Goal: Task Accomplishment & Management: Manage account settings

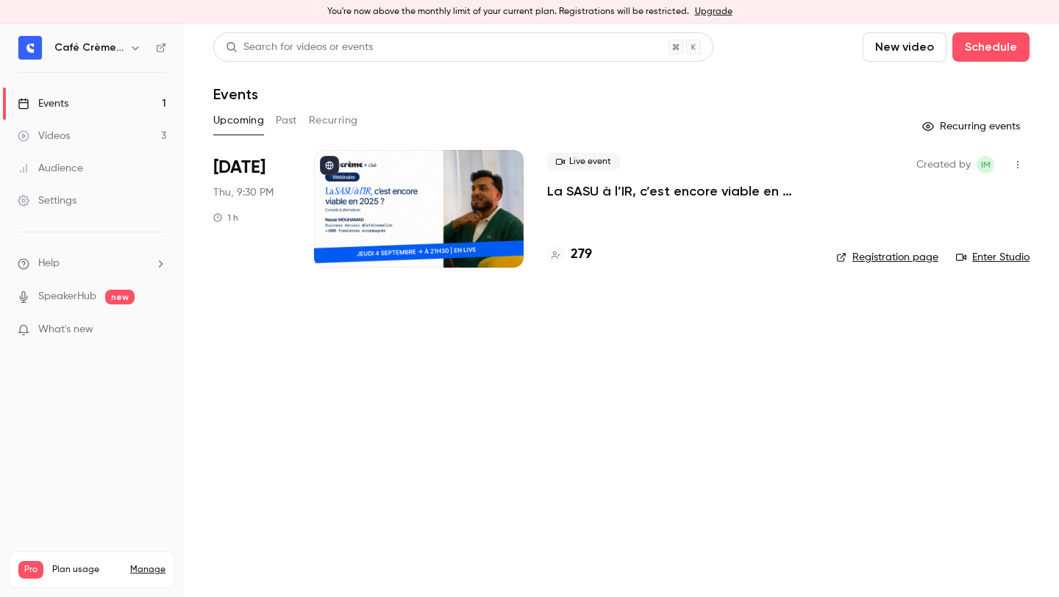
click at [704, 189] on p "La SASU à l’IR, c’est encore viable en 2025 ? [MASTERCLASS]" at bounding box center [680, 191] width 266 height 18
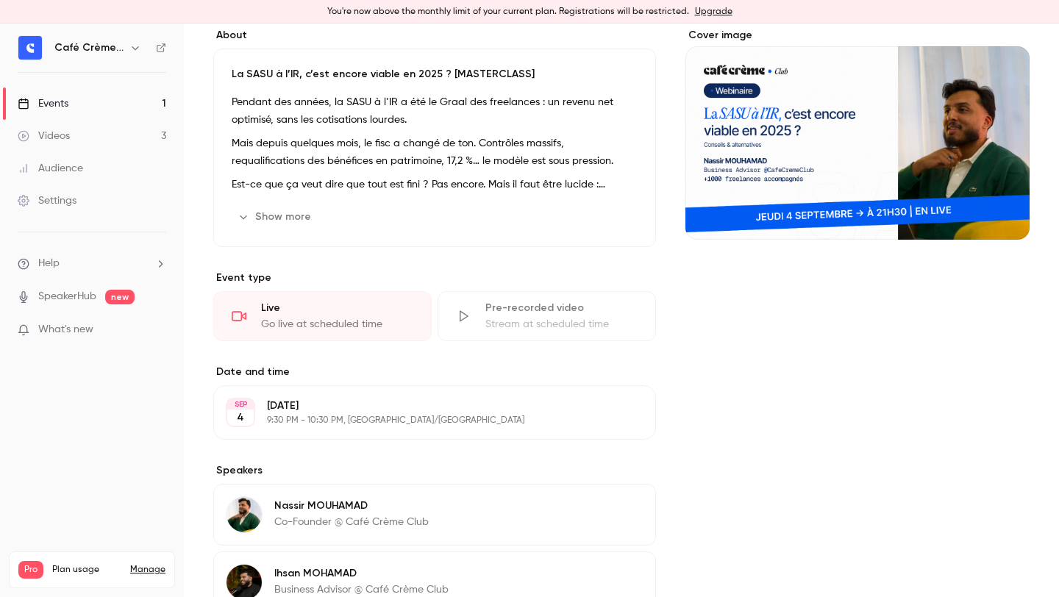
scroll to position [302, 0]
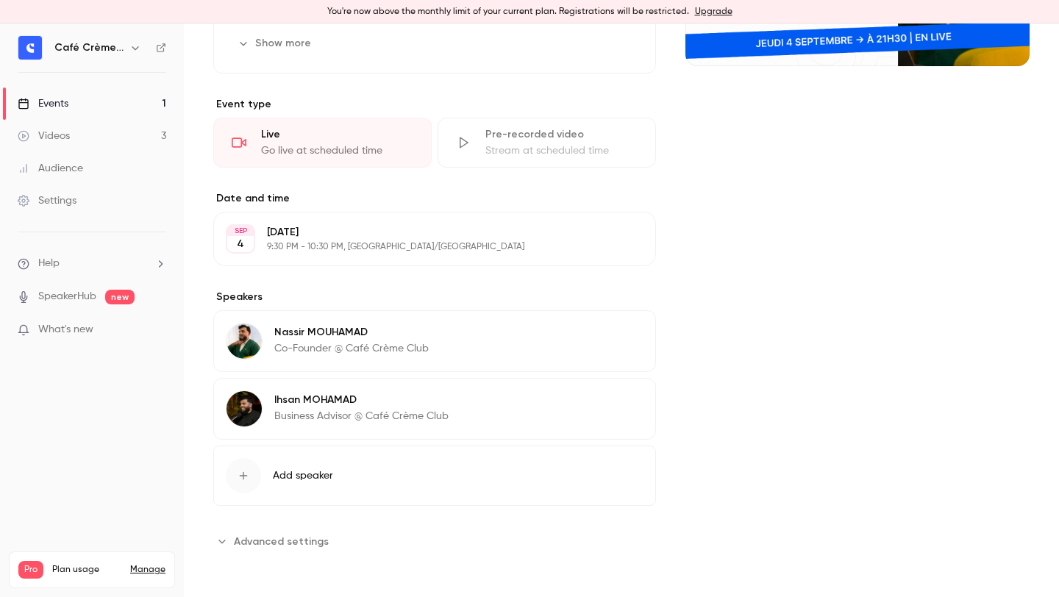
click at [258, 532] on button "Advanced settings" at bounding box center [275, 542] width 124 height 24
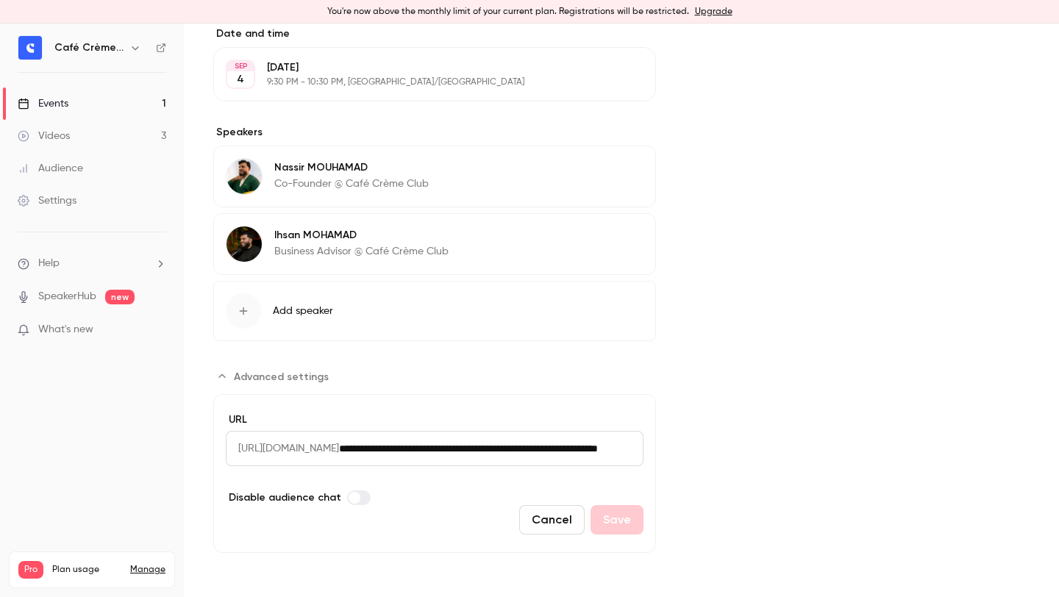
scroll to position [0, 0]
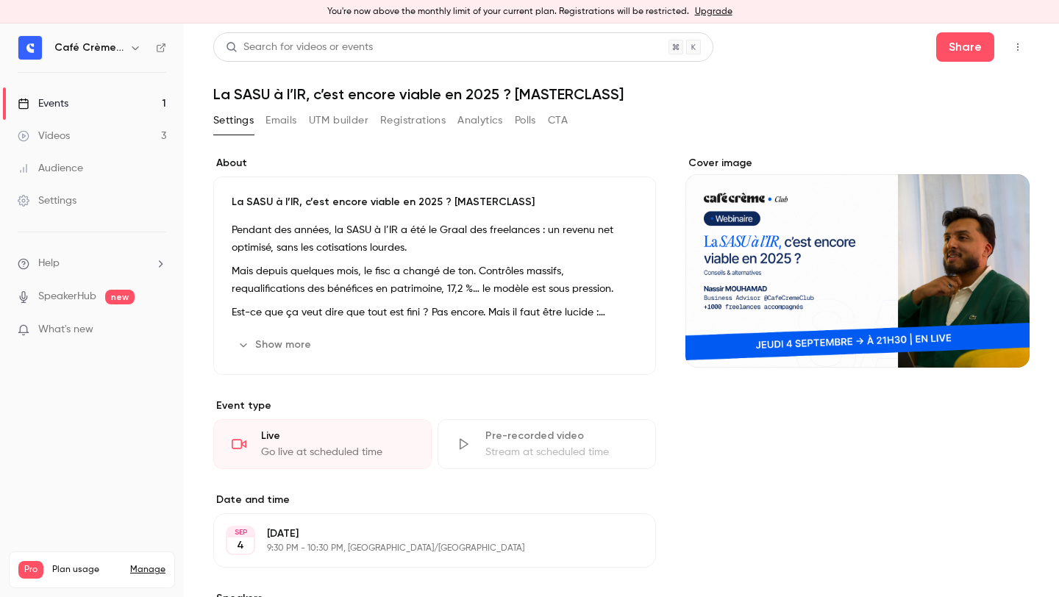
click at [306, 122] on div "Settings Emails UTM builder Registrations Analytics Polls CTA" at bounding box center [390, 121] width 355 height 24
click at [63, 105] on div "Events" at bounding box center [43, 103] width 51 height 15
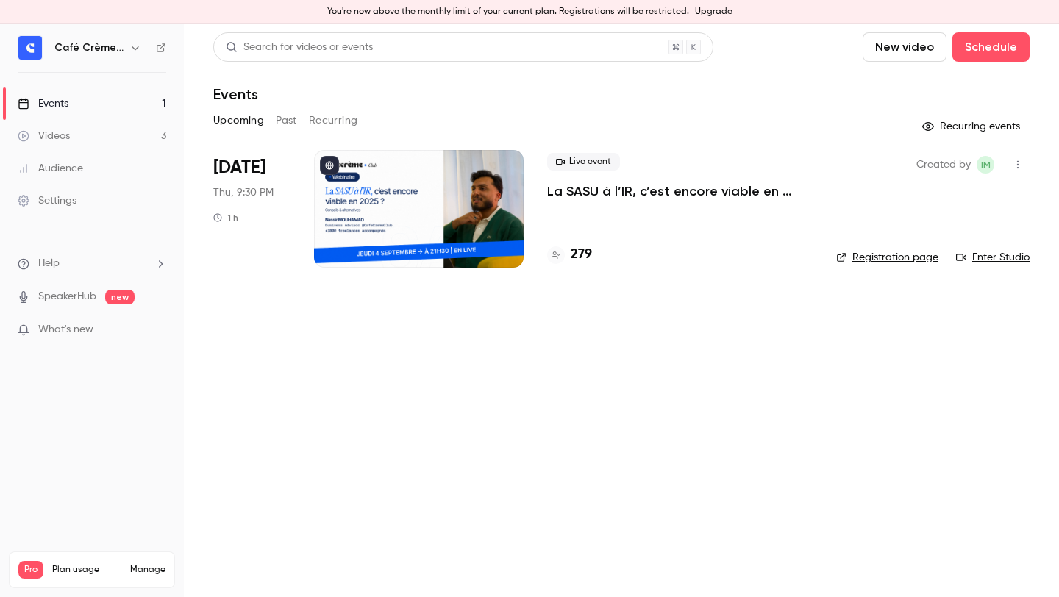
click at [127, 133] on link "Videos 3" at bounding box center [92, 136] width 184 height 32
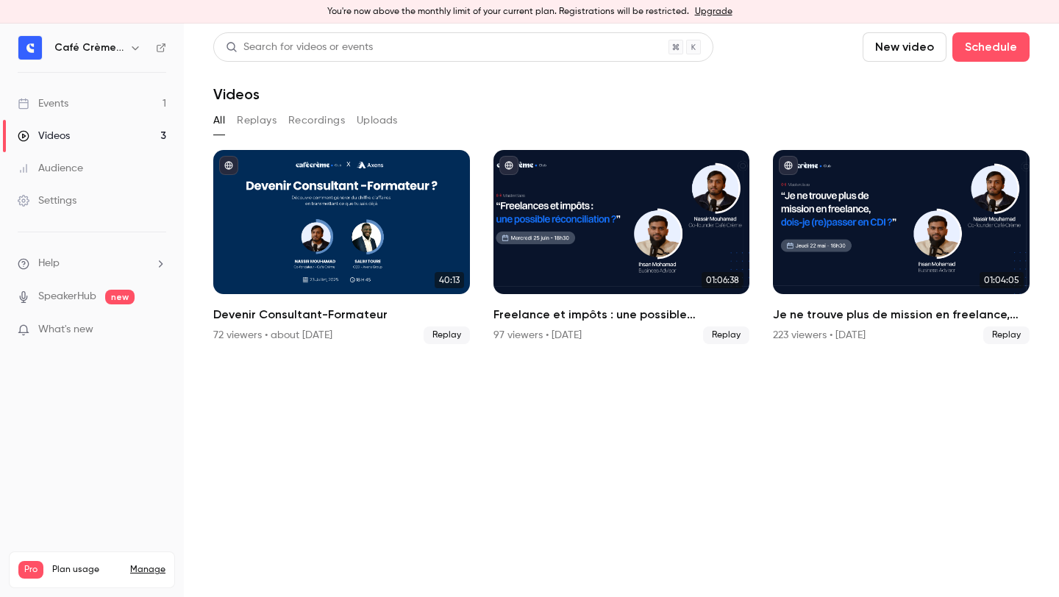
click at [110, 106] on link "Events 1" at bounding box center [92, 104] width 184 height 32
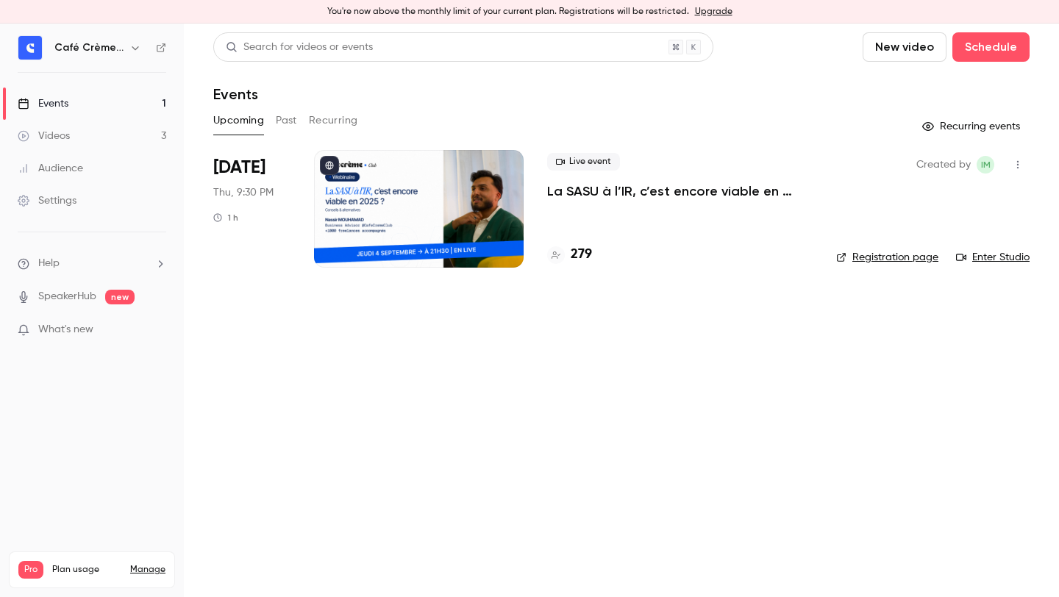
click at [594, 96] on div "Events" at bounding box center [621, 94] width 816 height 18
click at [668, 188] on p "La SASU à l’IR, c’est encore viable en 2025 ? [MASTERCLASS]" at bounding box center [680, 191] width 266 height 18
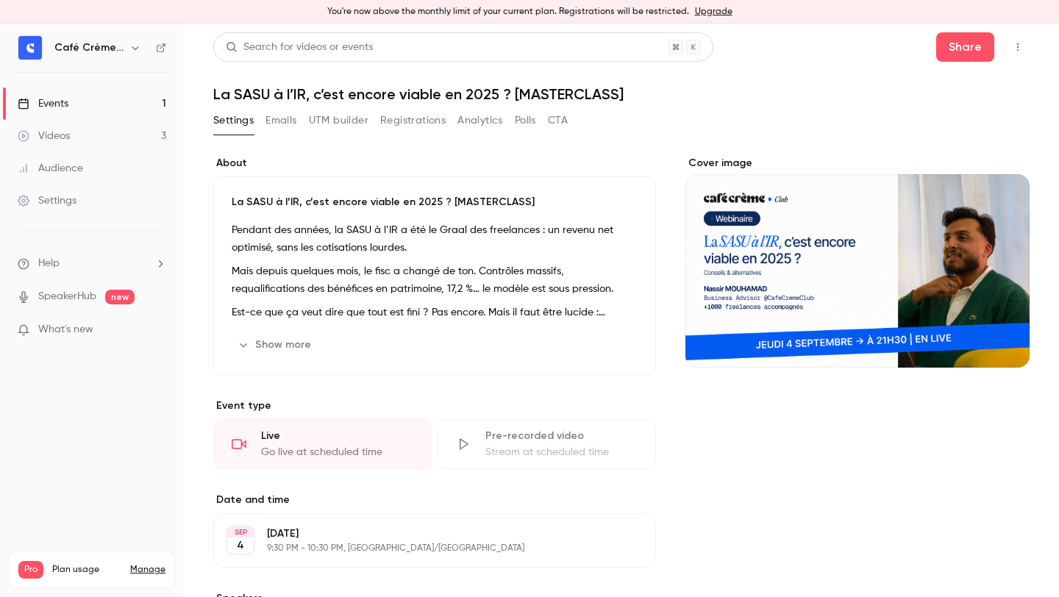
click at [399, 120] on button "Registrations" at bounding box center [412, 121] width 65 height 24
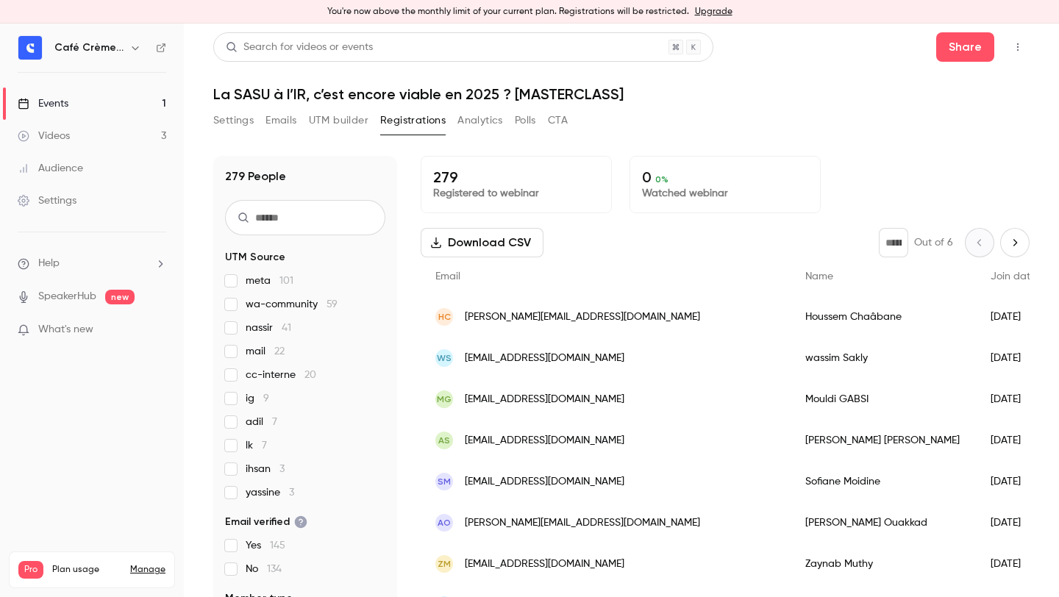
click at [587, 102] on h1 "La SASU à l’IR, c’est encore viable en 2025 ? [MASTERCLASS]" at bounding box center [621, 94] width 816 height 18
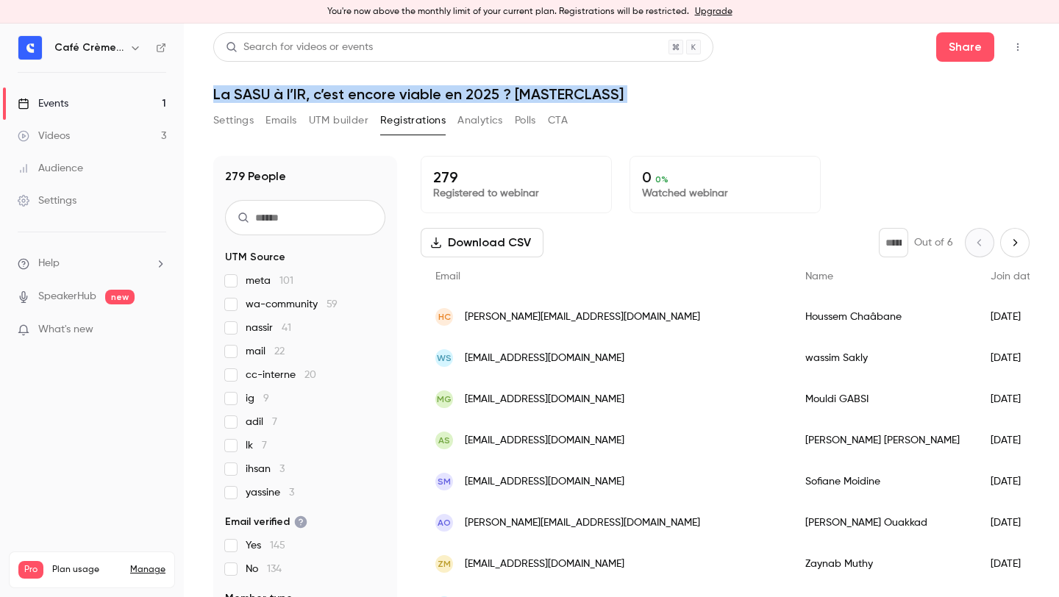
click at [620, 96] on h1 "La SASU à l’IR, c’est encore viable en 2025 ? [MASTERCLASS]" at bounding box center [621, 94] width 816 height 18
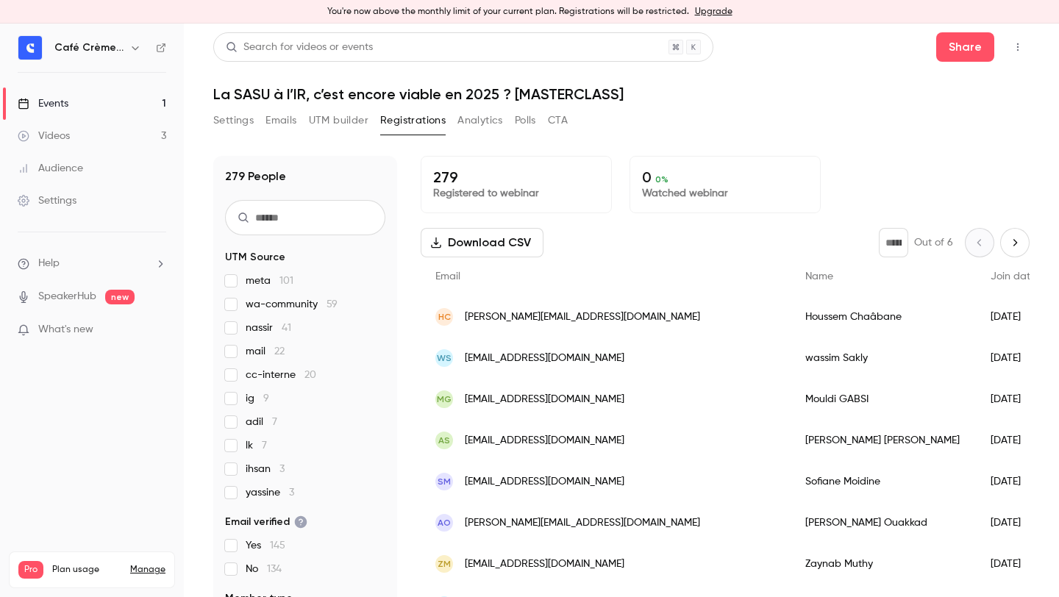
click at [366, 113] on button "UTM builder" at bounding box center [339, 121] width 60 height 24
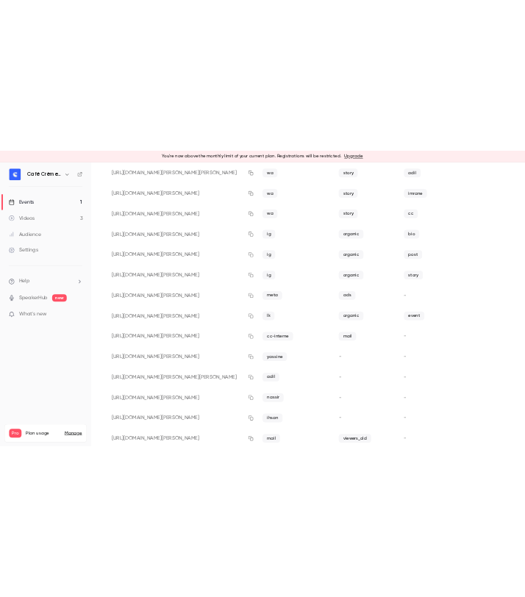
scroll to position [471, 0]
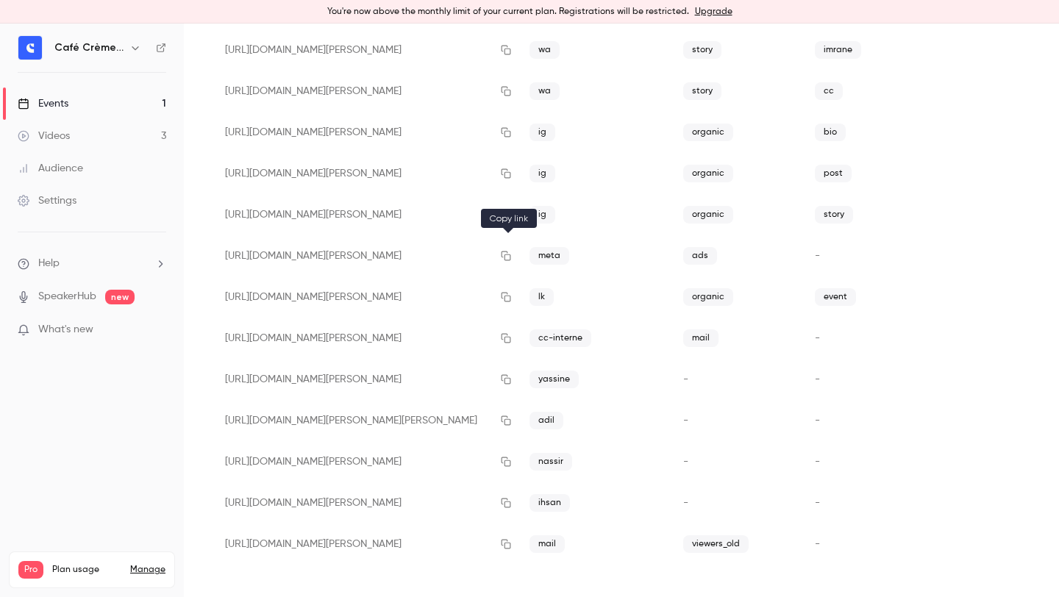
click at [510, 256] on icon "button" at bounding box center [506, 256] width 12 height 10
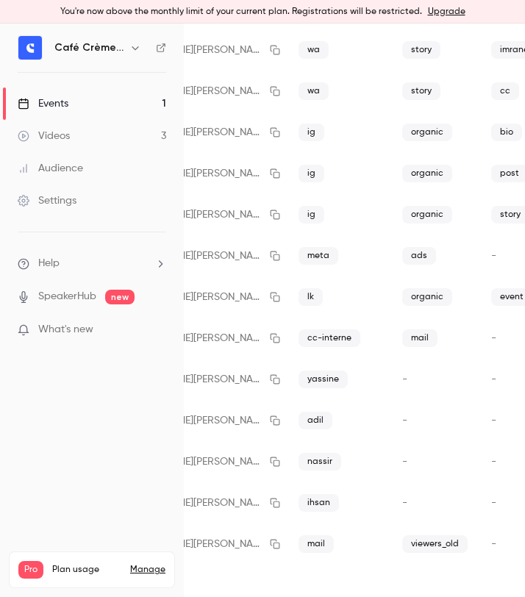
scroll to position [489, 10]
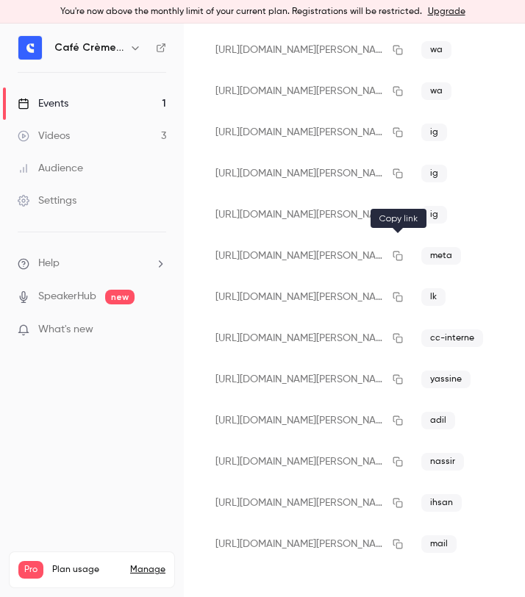
click at [392, 254] on icon "button" at bounding box center [398, 256] width 12 height 10
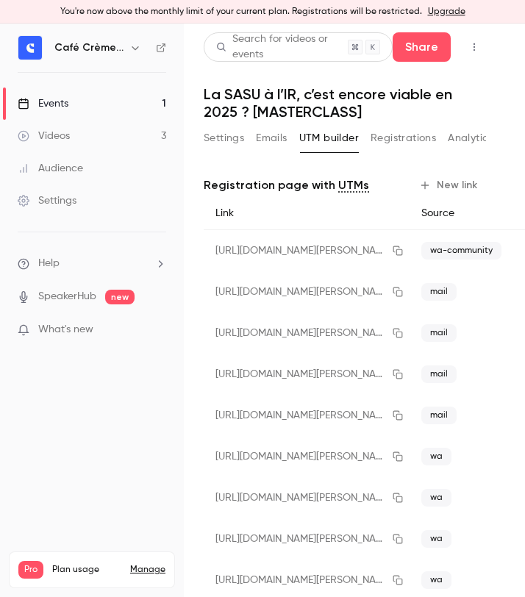
click at [232, 138] on button "Settings" at bounding box center [224, 139] width 40 height 24
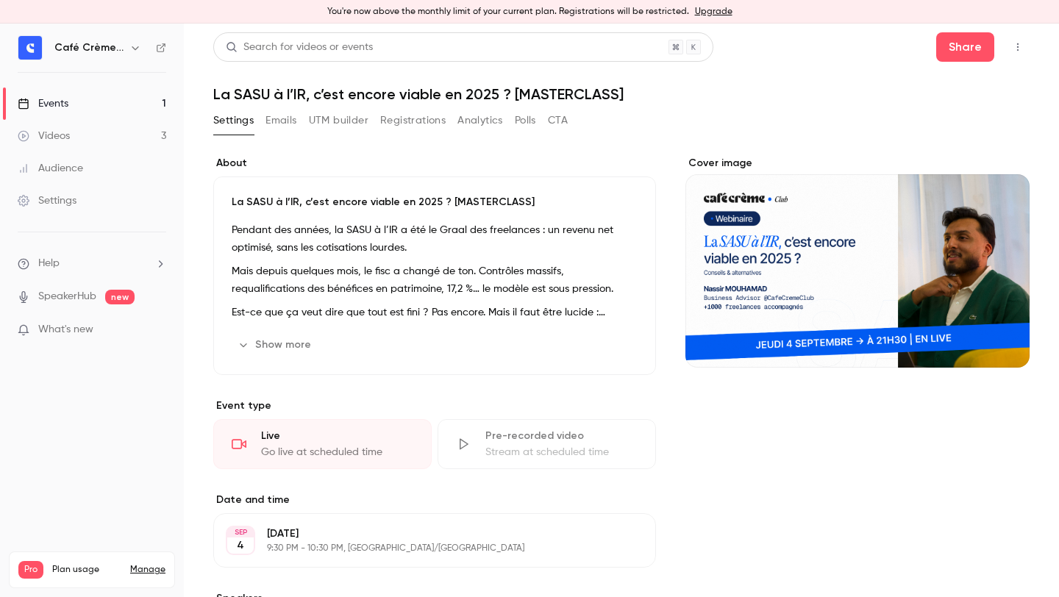
click at [80, 106] on link "Events 1" at bounding box center [92, 104] width 184 height 32
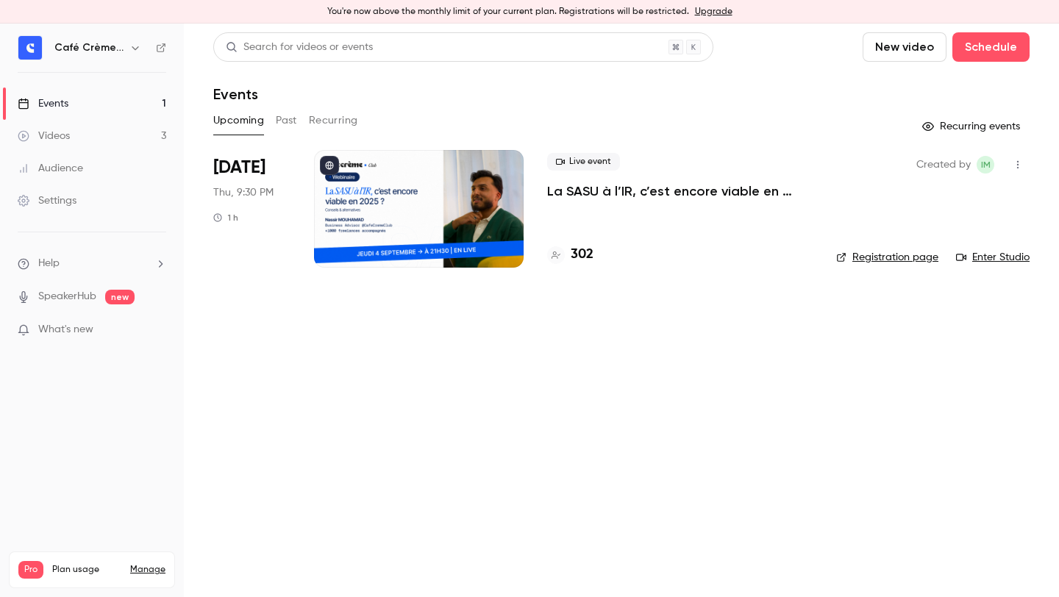
click at [754, 196] on p "La SASU à l’IR, c’est encore viable en 2025 ? [MASTERCLASS]" at bounding box center [680, 191] width 266 height 18
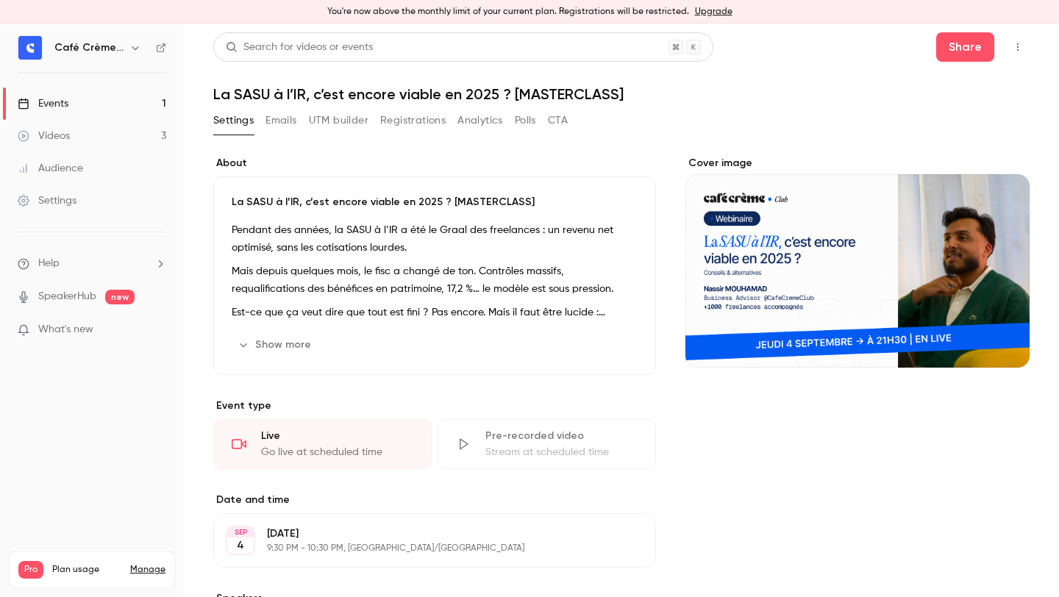
click at [421, 118] on button "Registrations" at bounding box center [412, 121] width 65 height 24
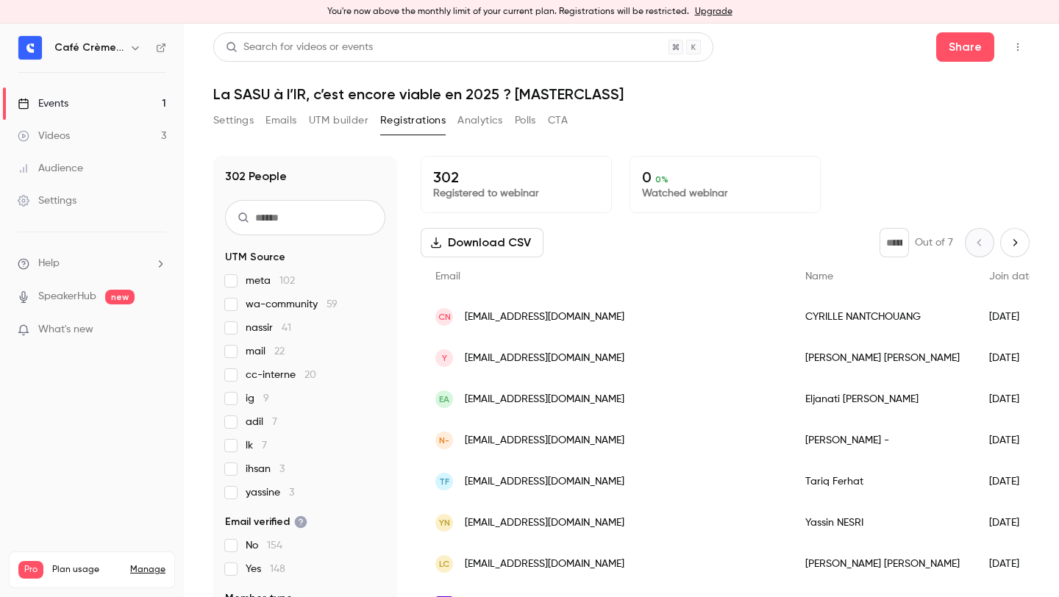
scroll to position [18, 0]
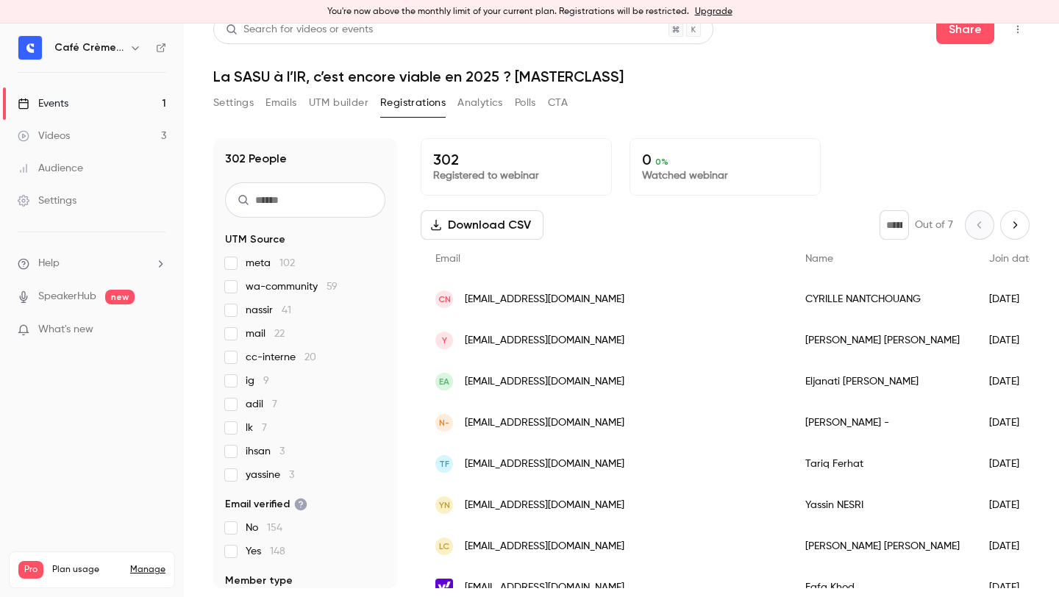
click at [488, 108] on button "Analytics" at bounding box center [480, 103] width 46 height 24
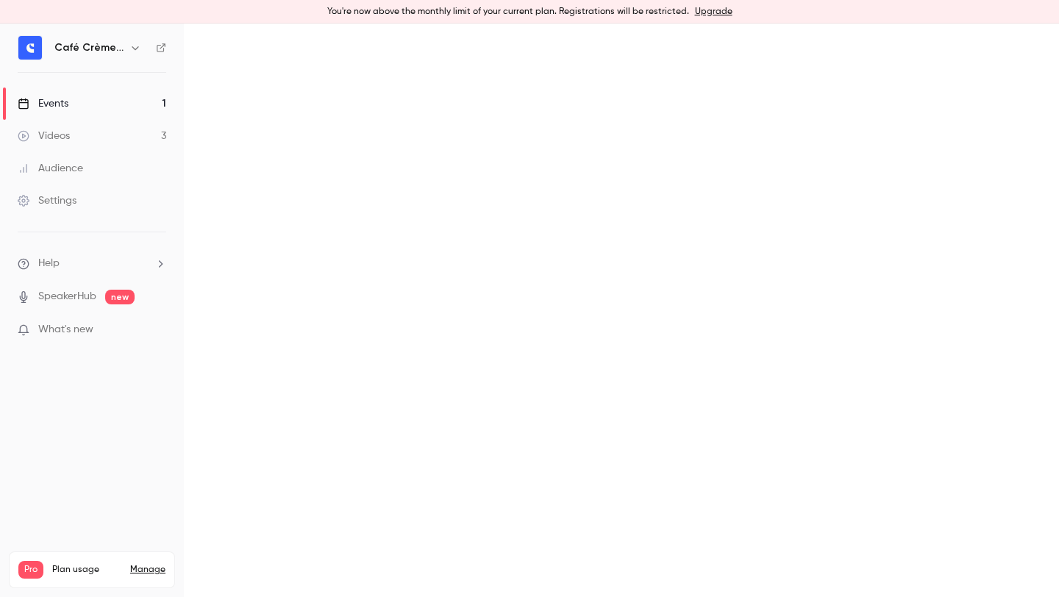
click at [335, 129] on main "Search for videos or events Share La SASU à l’IR, c’est encore viable en 2025 ?…" at bounding box center [621, 311] width 875 height 574
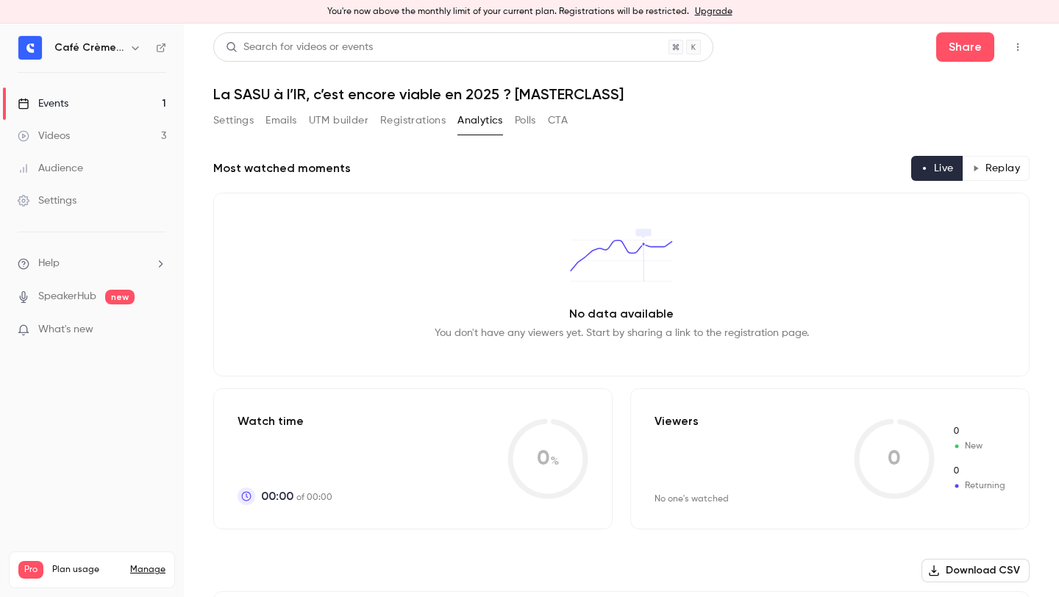
click at [338, 125] on button "UTM builder" at bounding box center [339, 121] width 60 height 24
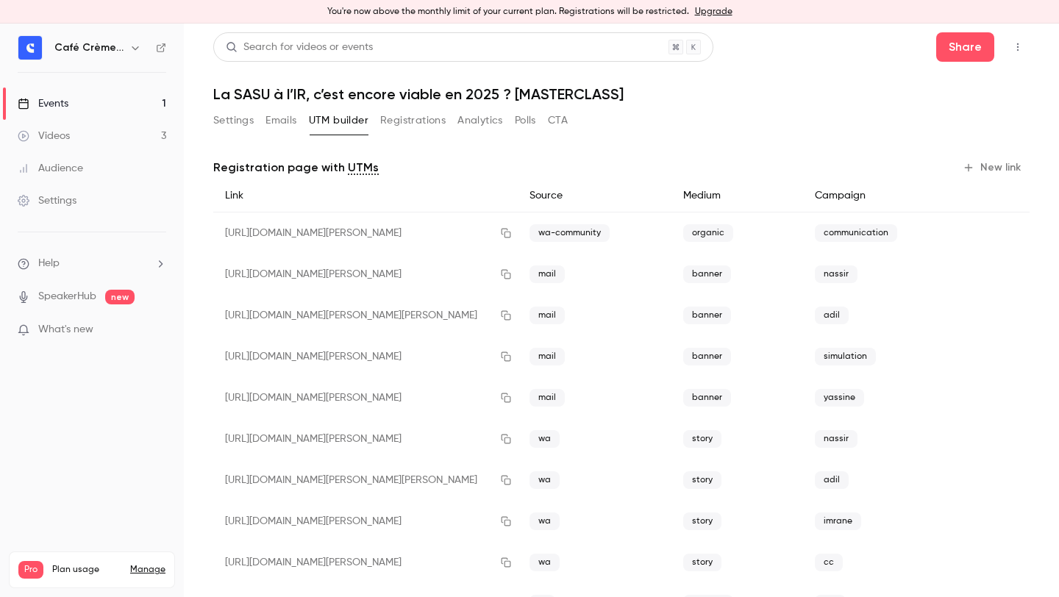
scroll to position [417, 0]
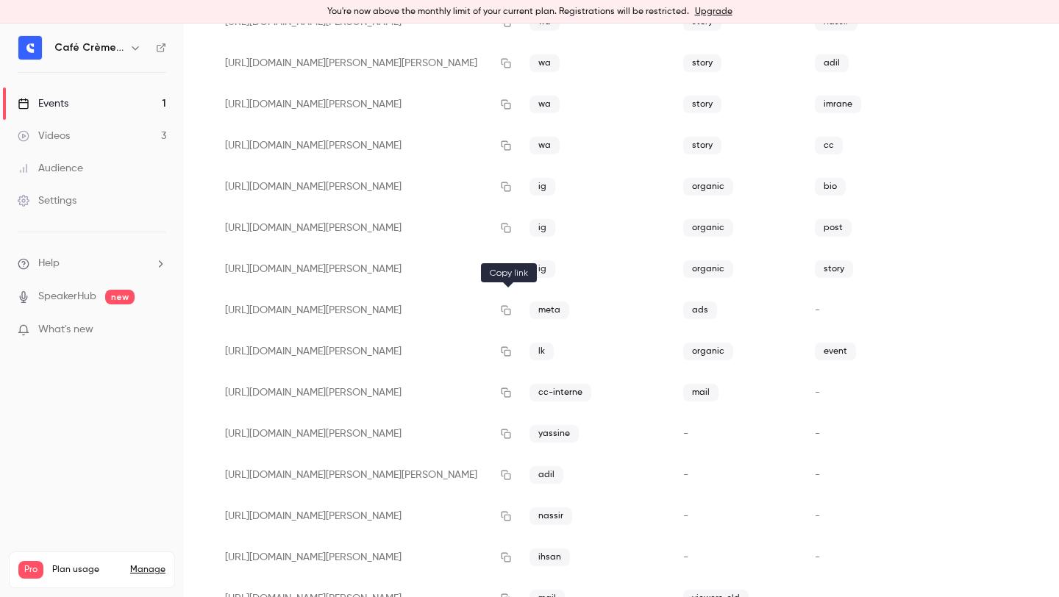
click at [505, 307] on icon "button" at bounding box center [507, 311] width 10 height 10
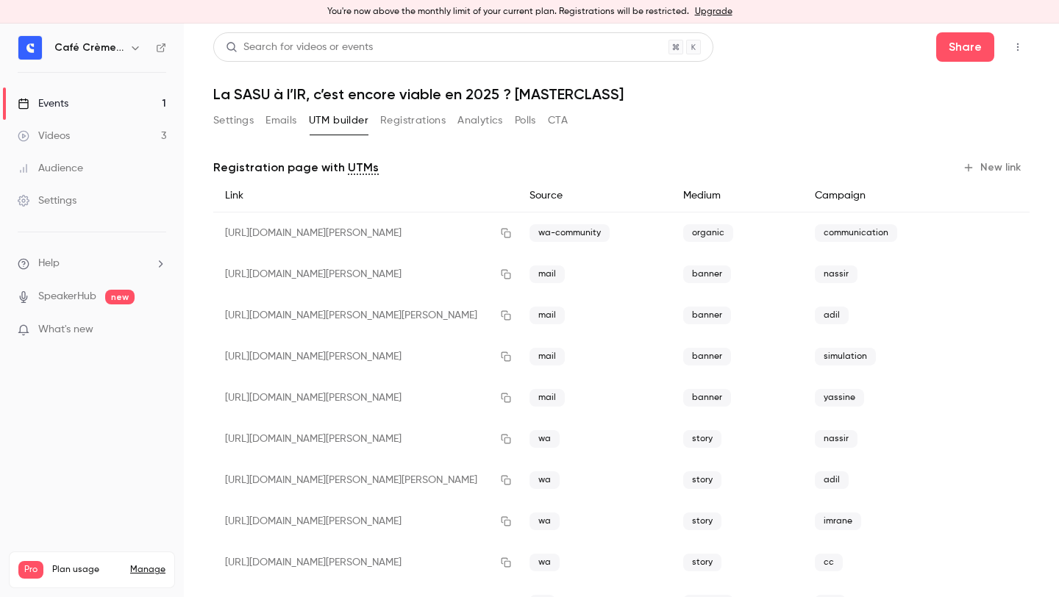
click at [278, 129] on button "Emails" at bounding box center [281, 121] width 31 height 24
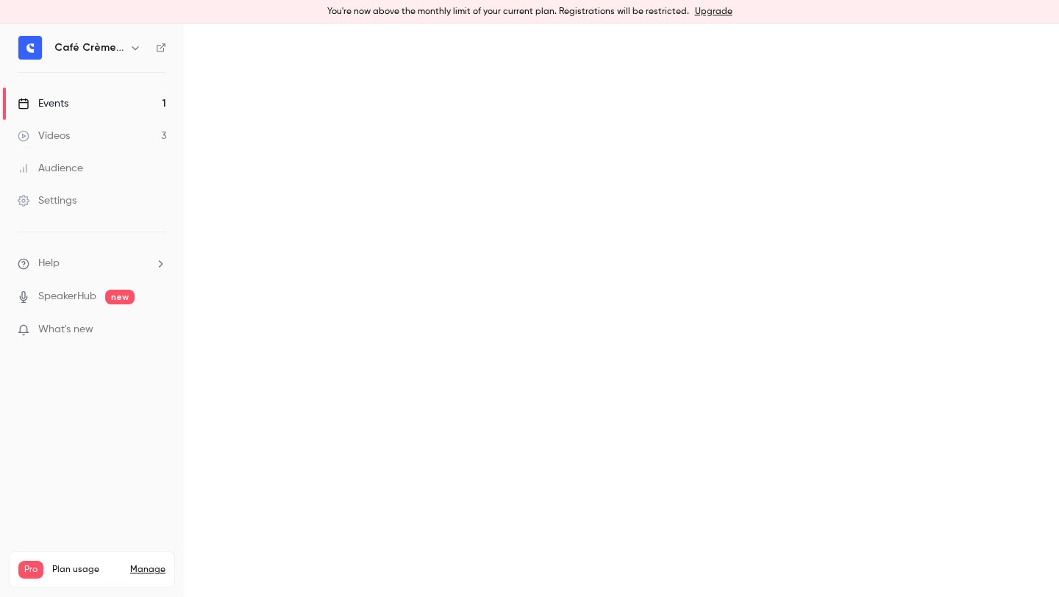
click at [232, 129] on main "Search for videos or events Share La SASU à l’IR, c’est encore viable en 2025 ?…" at bounding box center [621, 311] width 875 height 574
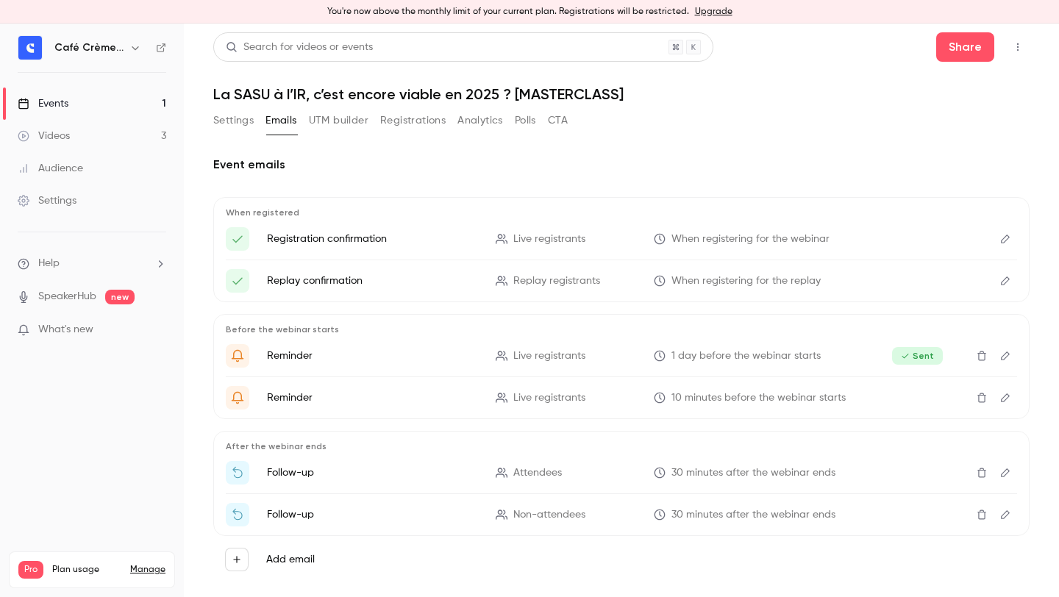
click at [243, 118] on button "Settings" at bounding box center [233, 121] width 40 height 24
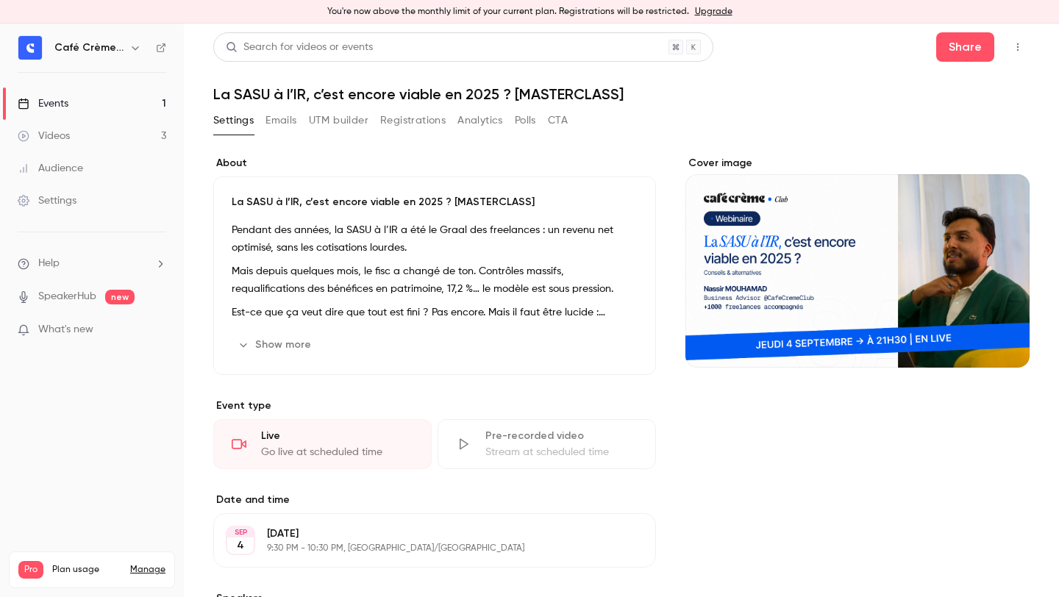
click at [120, 114] on link "Events 1" at bounding box center [92, 104] width 184 height 32
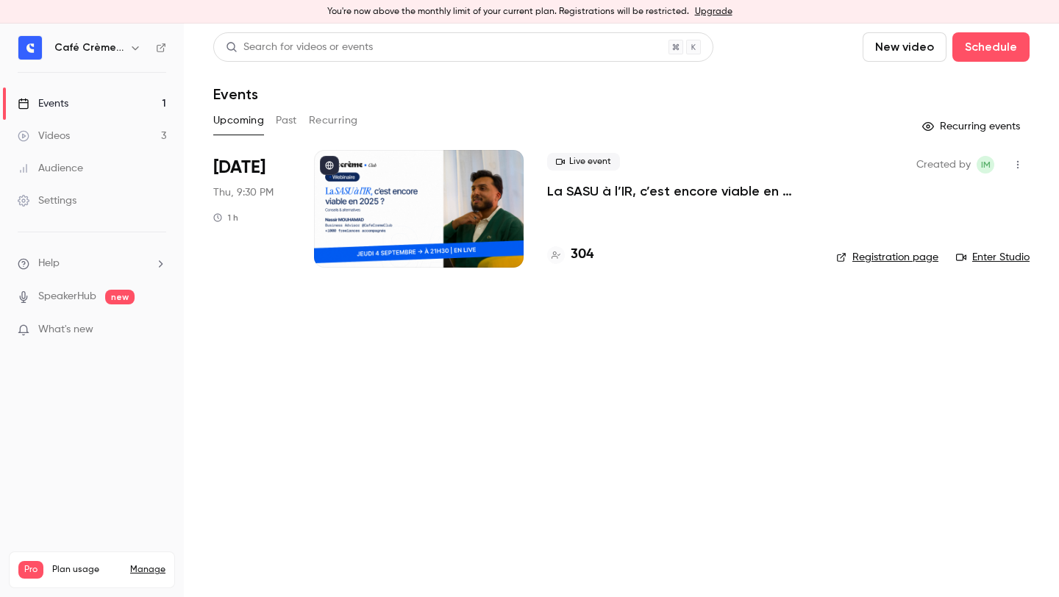
click at [625, 93] on div "Events" at bounding box center [621, 94] width 816 height 18
click at [774, 135] on div "Upcoming Past Recurring" at bounding box center [621, 123] width 816 height 29
click at [69, 196] on div "Settings" at bounding box center [47, 200] width 59 height 15
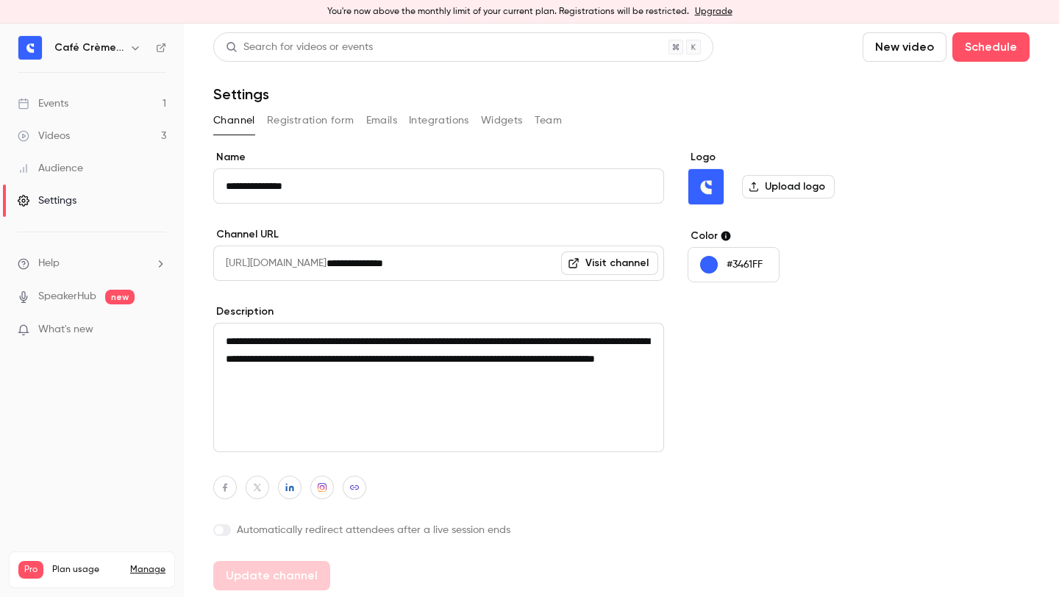
click at [82, 98] on link "Events 1" at bounding box center [92, 104] width 184 height 32
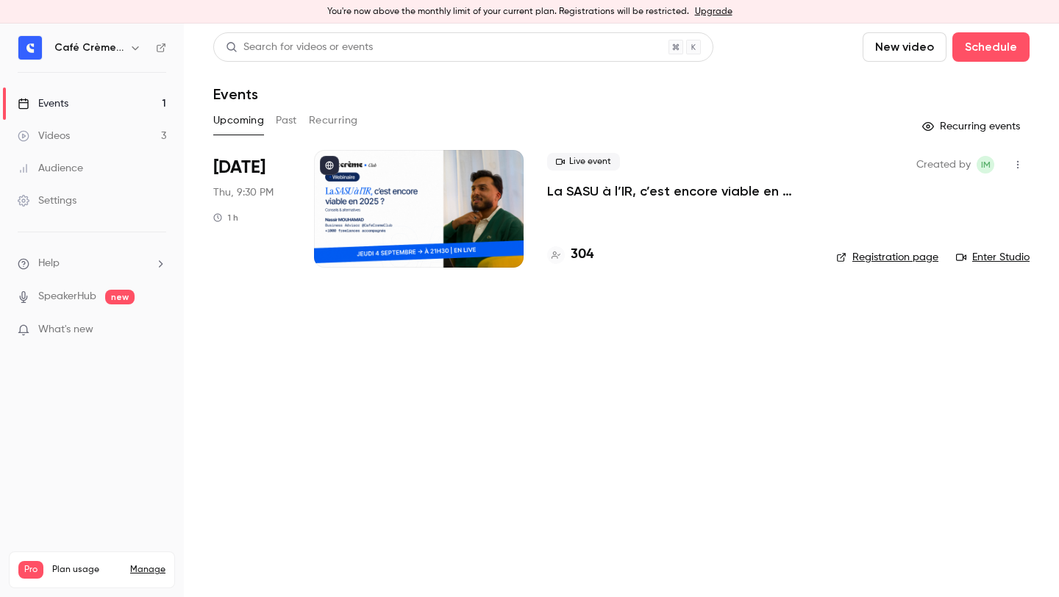
click at [58, 214] on link "Settings" at bounding box center [92, 201] width 184 height 32
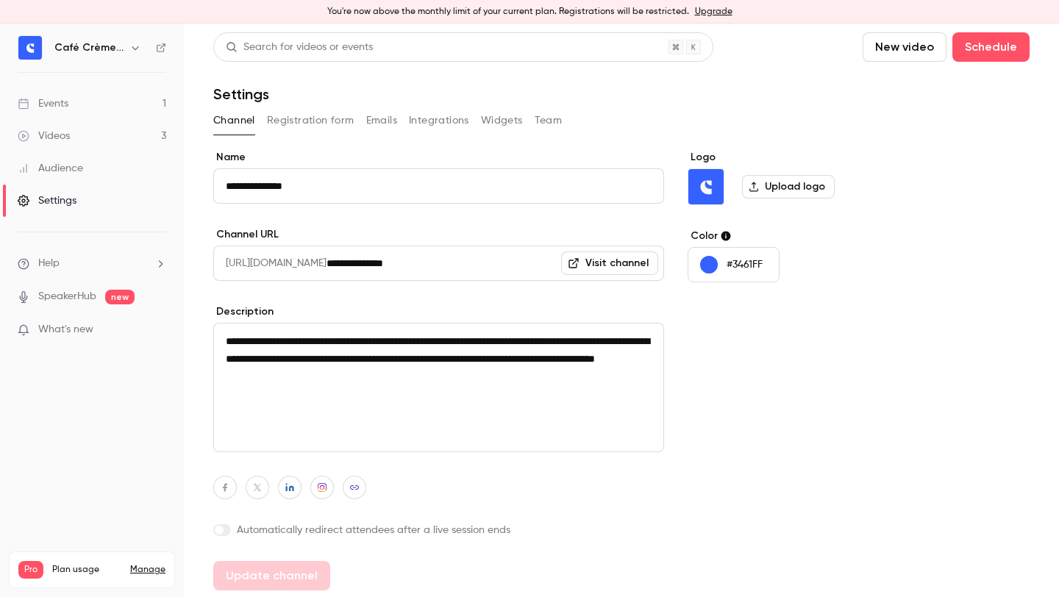
click at [505, 124] on button "Widgets" at bounding box center [502, 121] width 42 height 24
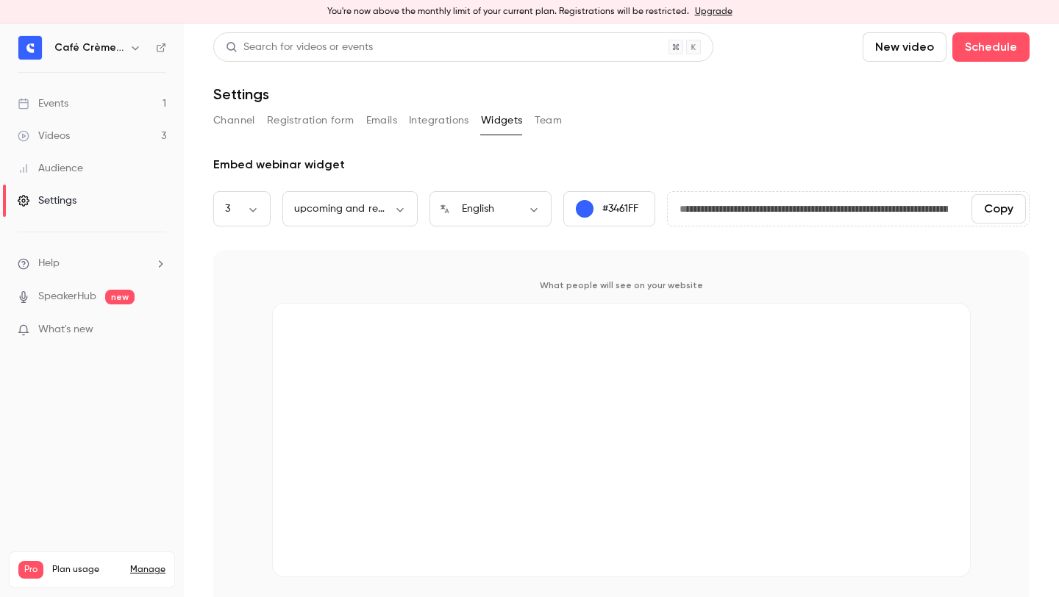
click at [131, 54] on button "button" at bounding box center [136, 48] width 18 height 18
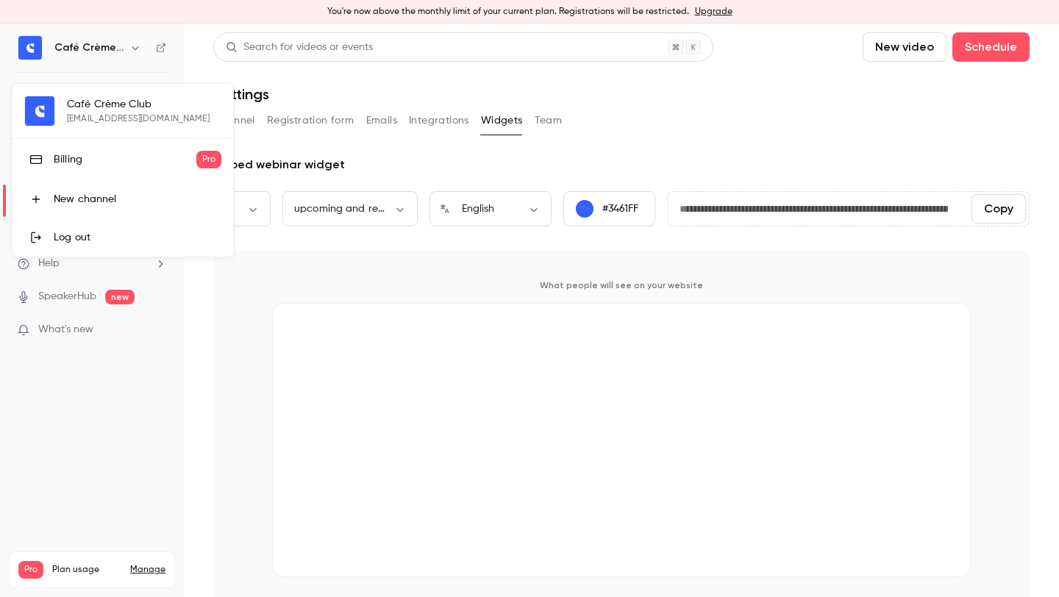
click at [630, 39] on div at bounding box center [529, 298] width 1059 height 597
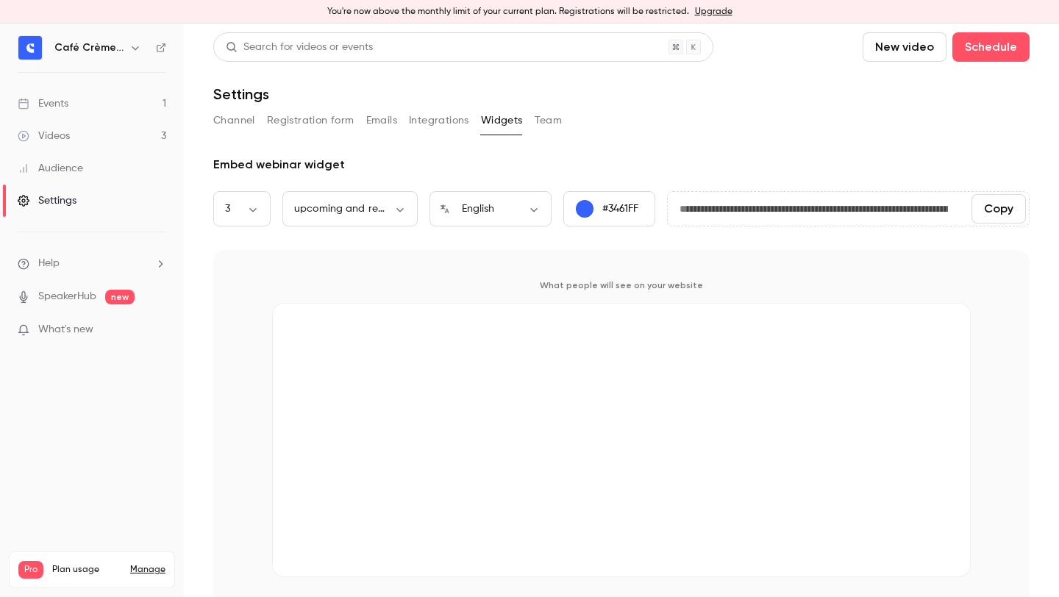
scroll to position [18, 0]
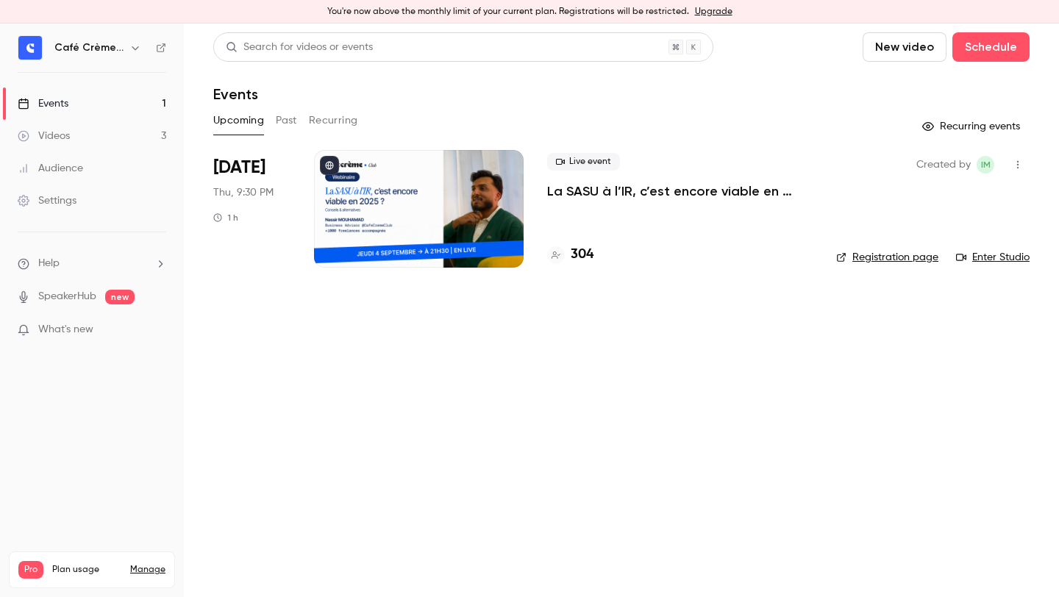
click at [613, 176] on div "Live event La SASU à l’IR, c’est encore viable en 2025 ? [MASTERCLASS]" at bounding box center [680, 176] width 266 height 47
click at [619, 202] on div "Live event La SASU à l’IR, c’est encore viable en 2025 ? [MASTERCLASS] 304" at bounding box center [680, 209] width 266 height 118
click at [596, 196] on p "La SASU à l’IR, c’est encore viable en 2025 ? [MASTERCLASS]" at bounding box center [680, 191] width 266 height 18
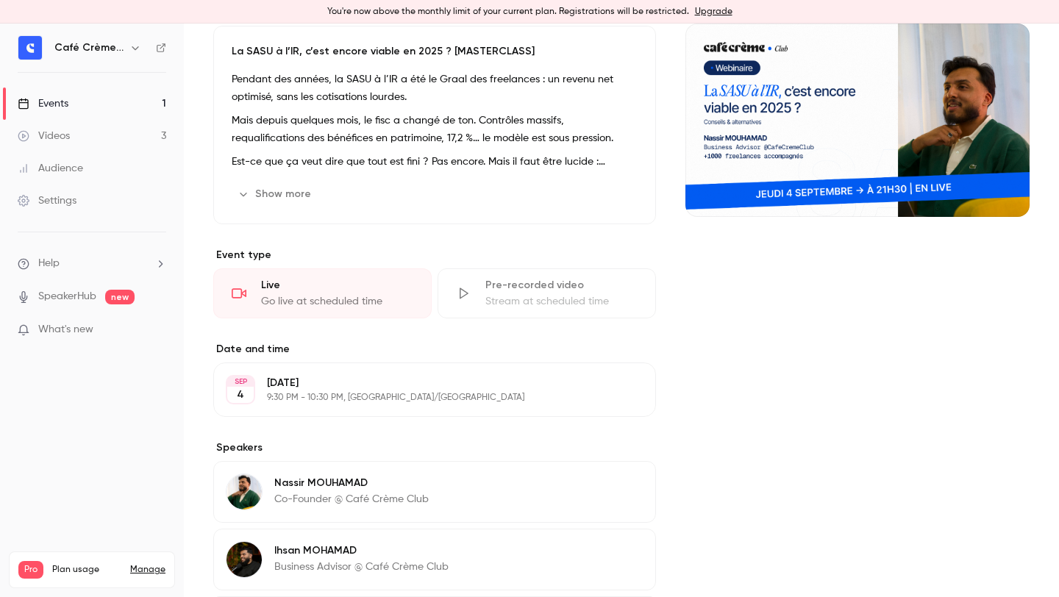
scroll to position [302, 0]
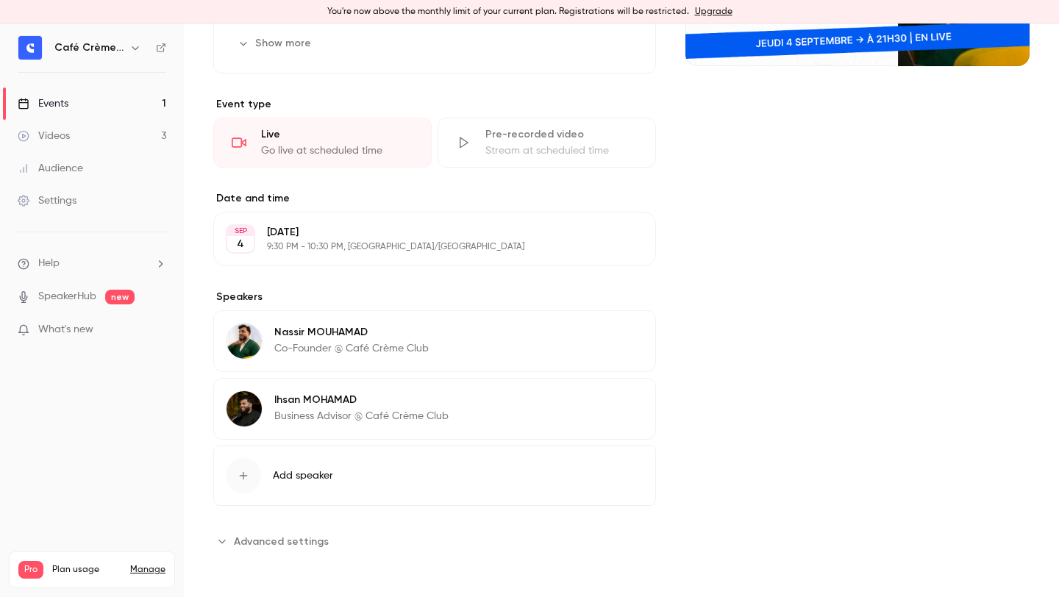
click at [254, 532] on button "Advanced settings" at bounding box center [275, 542] width 124 height 24
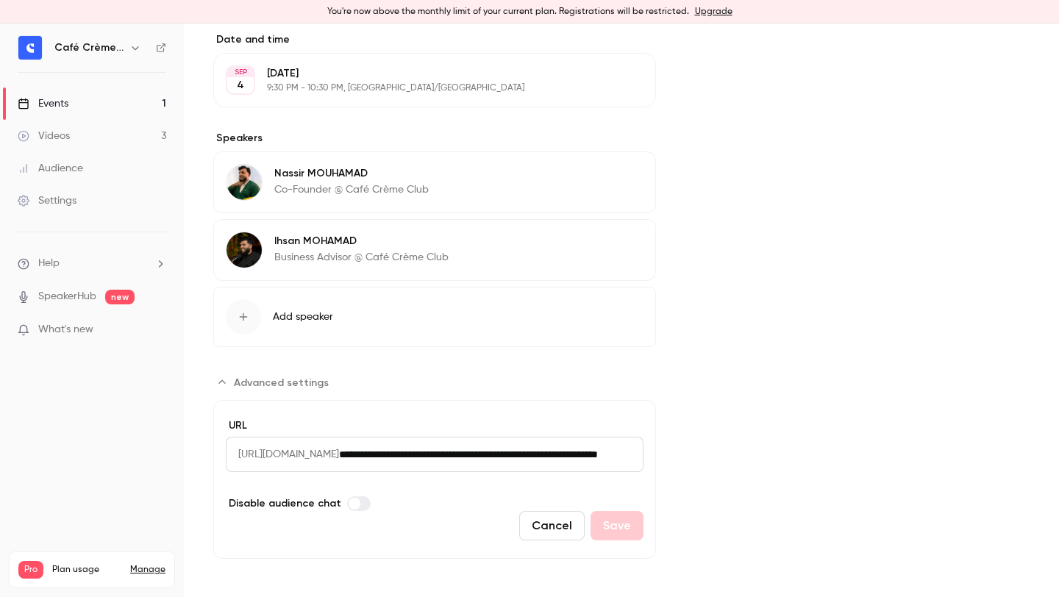
scroll to position [466, 0]
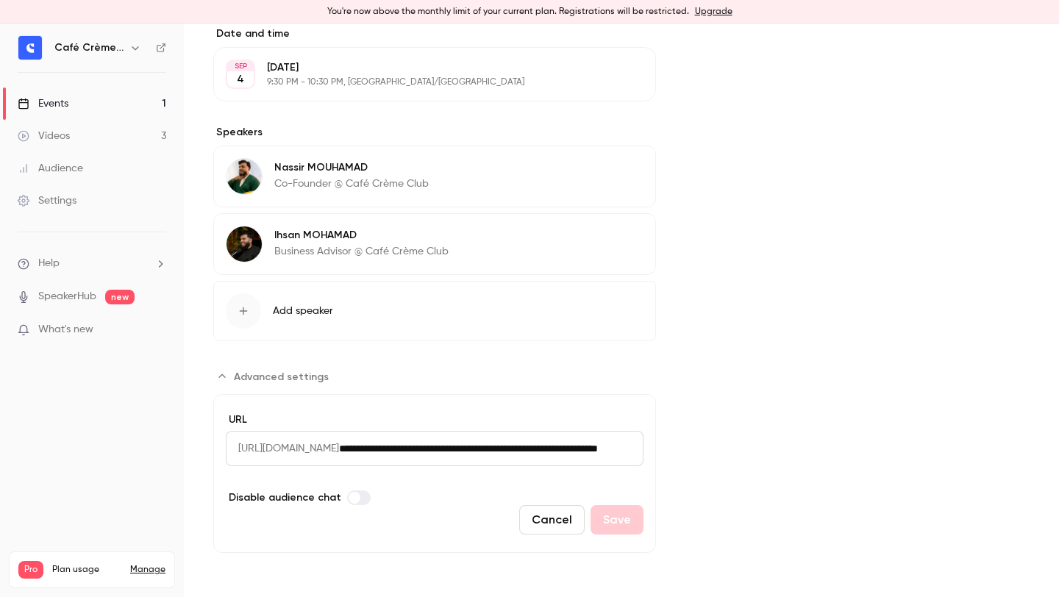
drag, startPoint x: 125, startPoint y: 552, endPoint x: 166, endPoint y: 552, distance: 41.2
click at [166, 552] on div "Pro Plan usage Manage Videos 3 / 150 Monthly registrants 304 / 250" at bounding box center [92, 570] width 166 height 37
click at [50, 267] on span "Help" at bounding box center [48, 263] width 21 height 15
click at [231, 285] on span "Help center" at bounding box center [230, 292] width 56 height 15
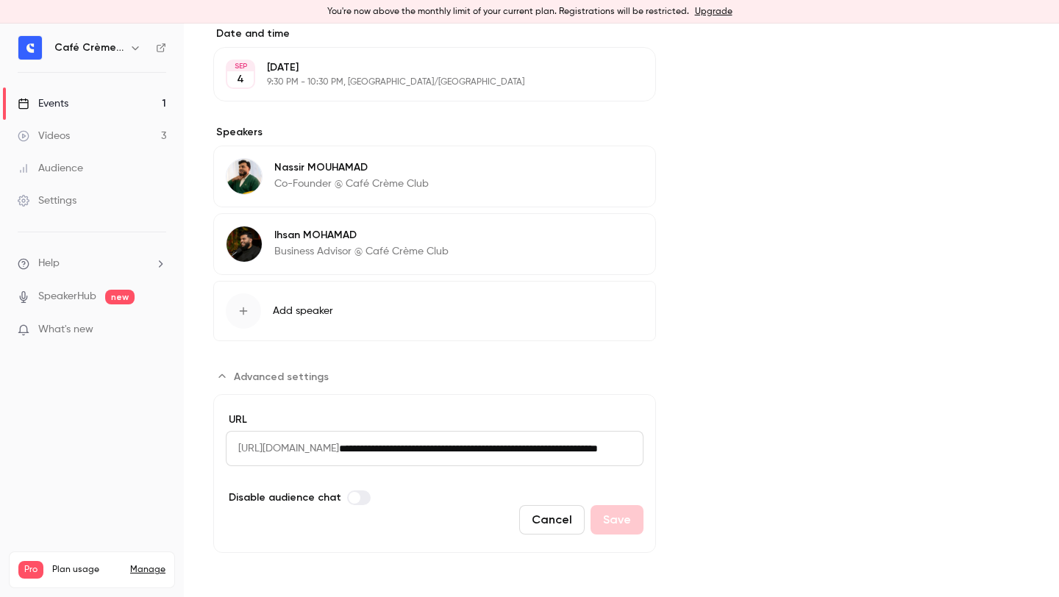
scroll to position [0, 0]
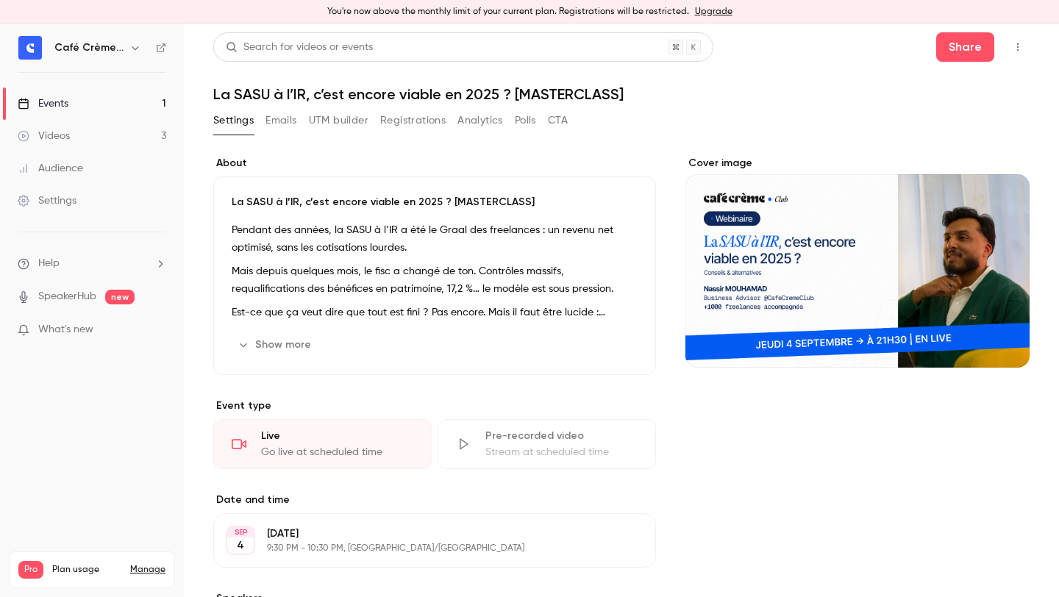
click at [685, 154] on div "About La SASU à l’IR, c’est encore viable en 2025 ? [MASTERCLASS] Pendant des a…" at bounding box center [621, 596] width 816 height 916
click at [721, 163] on div "Cover image" at bounding box center [858, 262] width 344 height 212
click at [0, 0] on input "Cover image" at bounding box center [0, 0] width 0 height 0
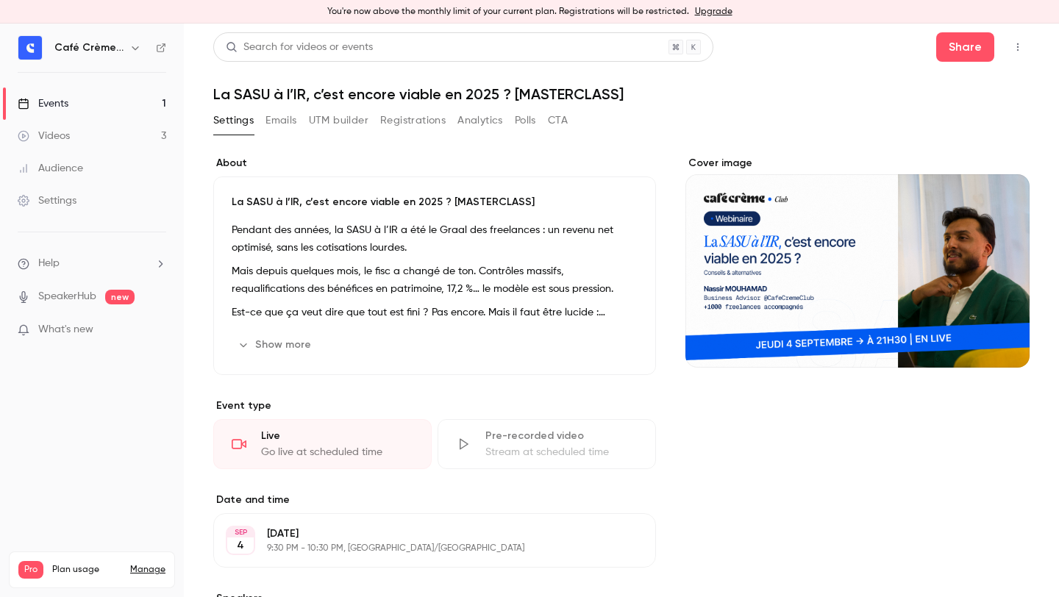
click at [488, 312] on p "Est-ce que ça veut dire que tout est fini ? Pas encore. Mais il faut être lucid…" at bounding box center [435, 313] width 406 height 18
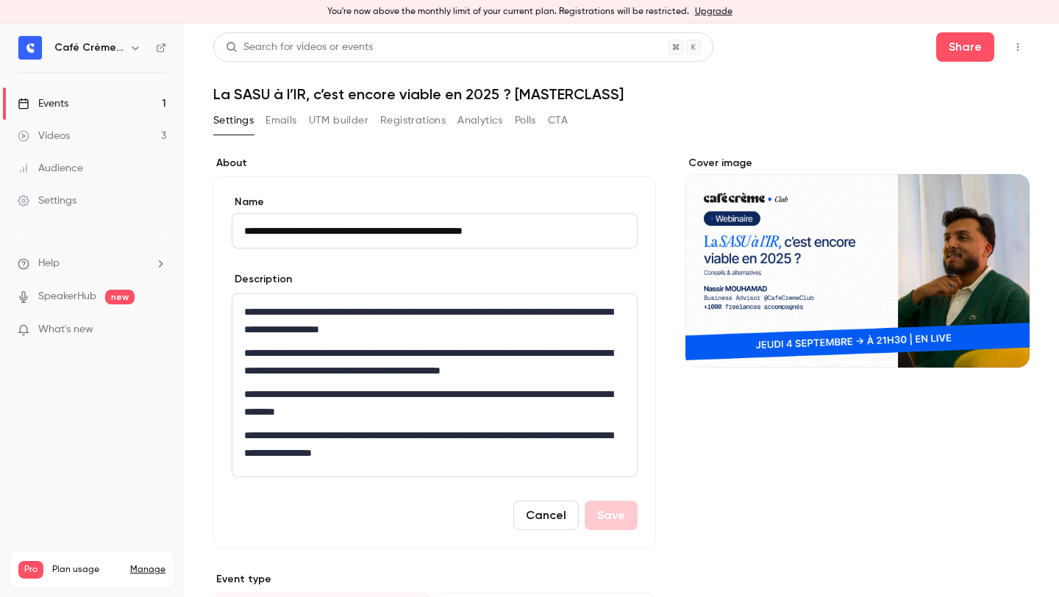
click at [460, 285] on div "Description" at bounding box center [435, 281] width 406 height 18
click at [564, 524] on button "Cancel" at bounding box center [545, 515] width 65 height 29
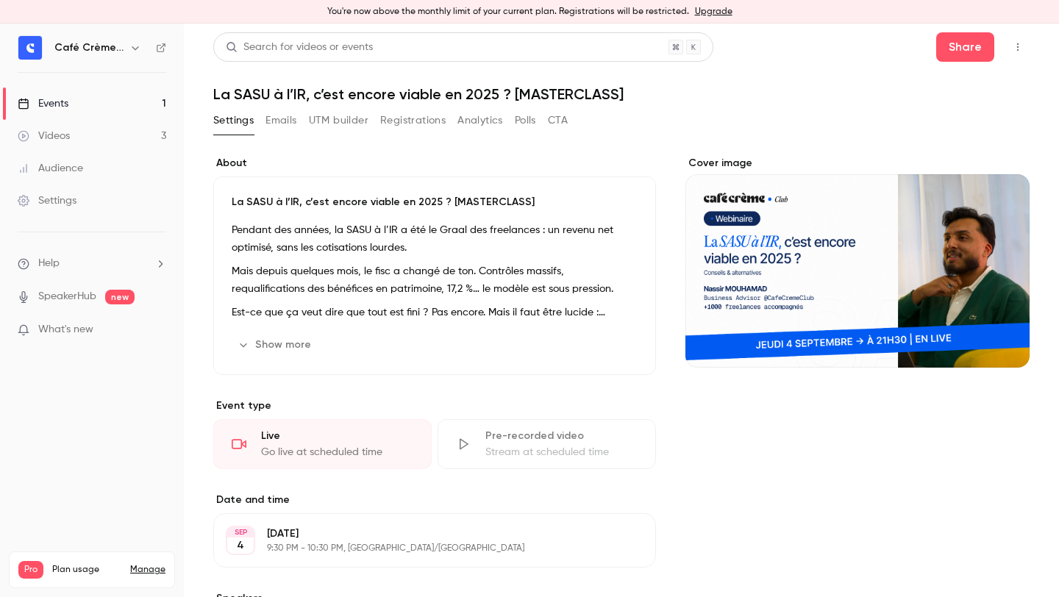
click at [71, 203] on div "Settings" at bounding box center [47, 200] width 59 height 15
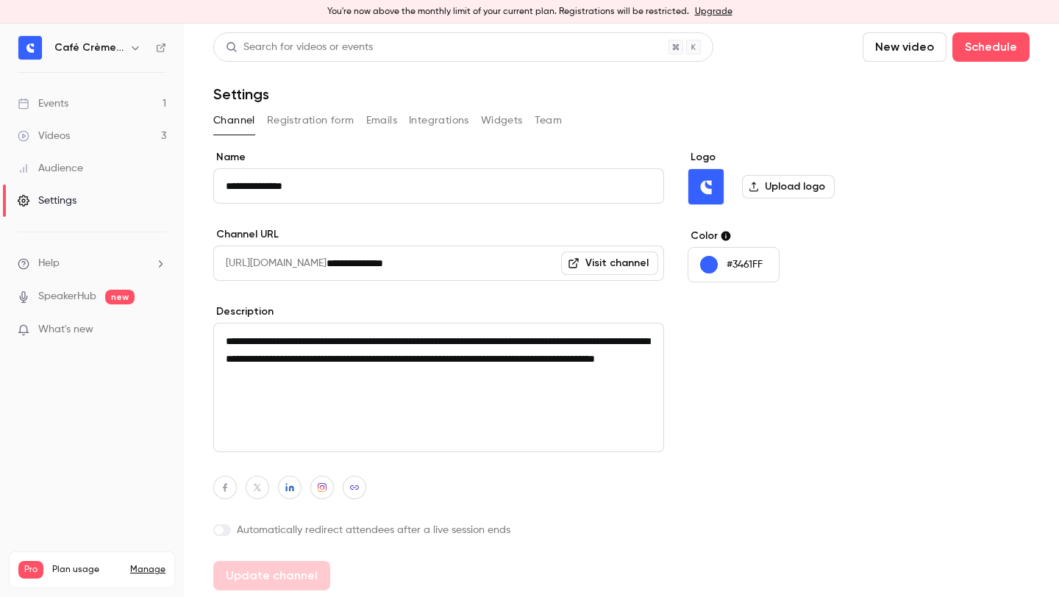
click at [110, 266] on li "Help" at bounding box center [92, 263] width 149 height 15
click at [240, 285] on span "Help center" at bounding box center [230, 292] width 56 height 15
click at [124, 100] on link "Events 1" at bounding box center [92, 104] width 184 height 32
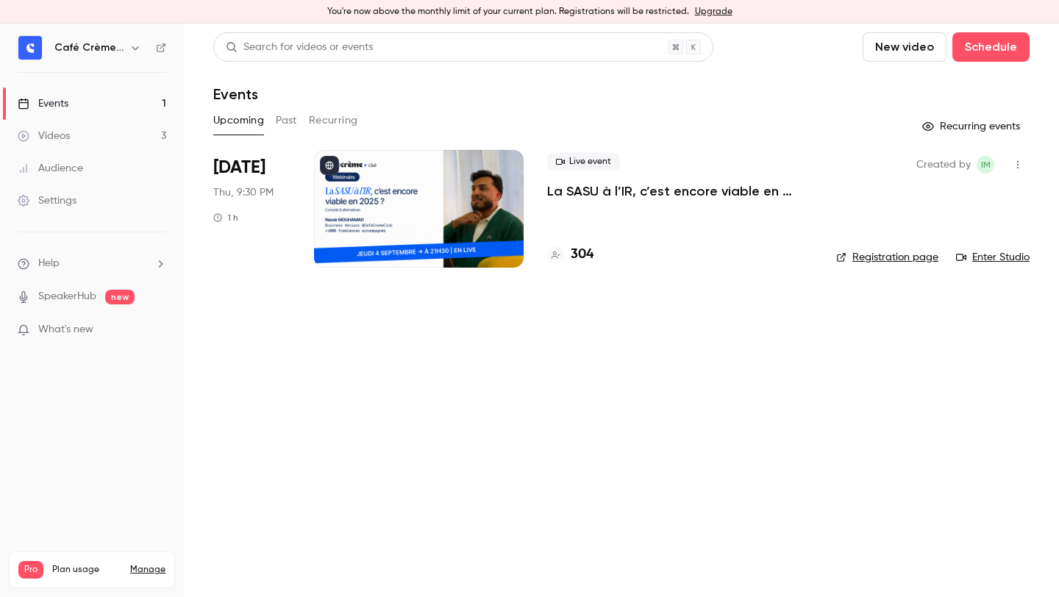
click at [680, 93] on div "Events" at bounding box center [621, 94] width 816 height 18
click at [679, 92] on div "Events" at bounding box center [621, 94] width 816 height 18
